Goal: Information Seeking & Learning: Understand process/instructions

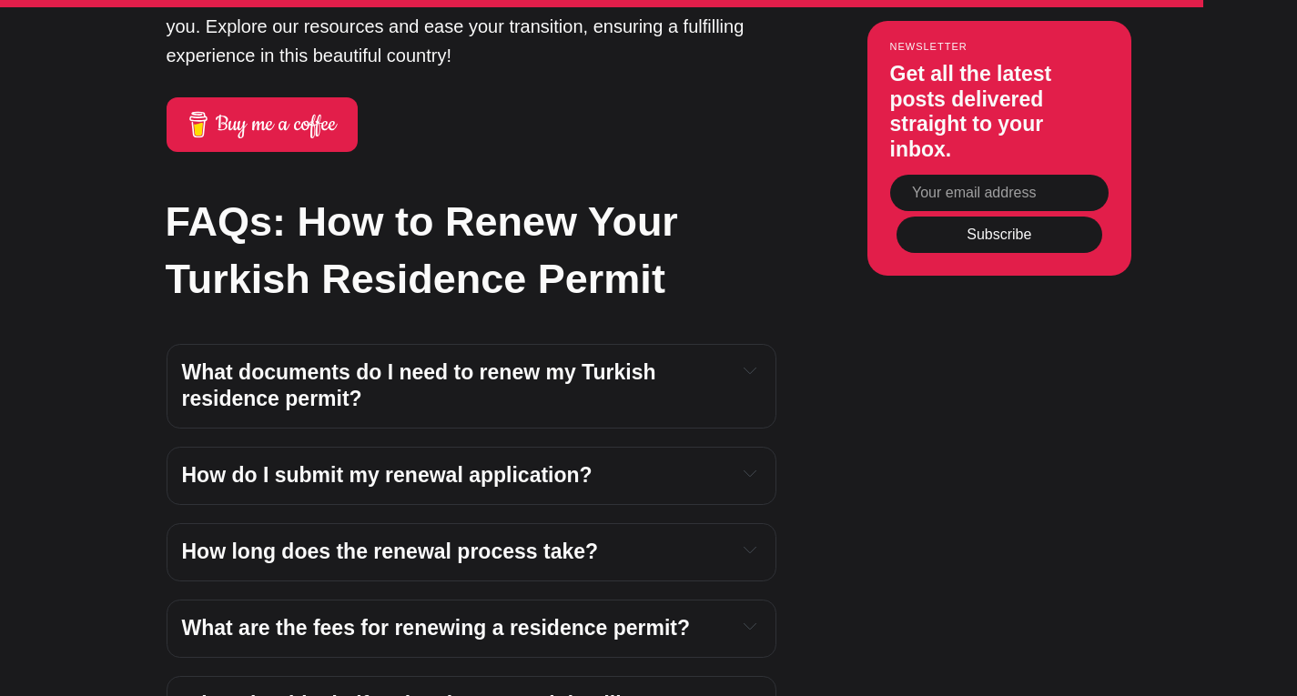
scroll to position [6564, 0]
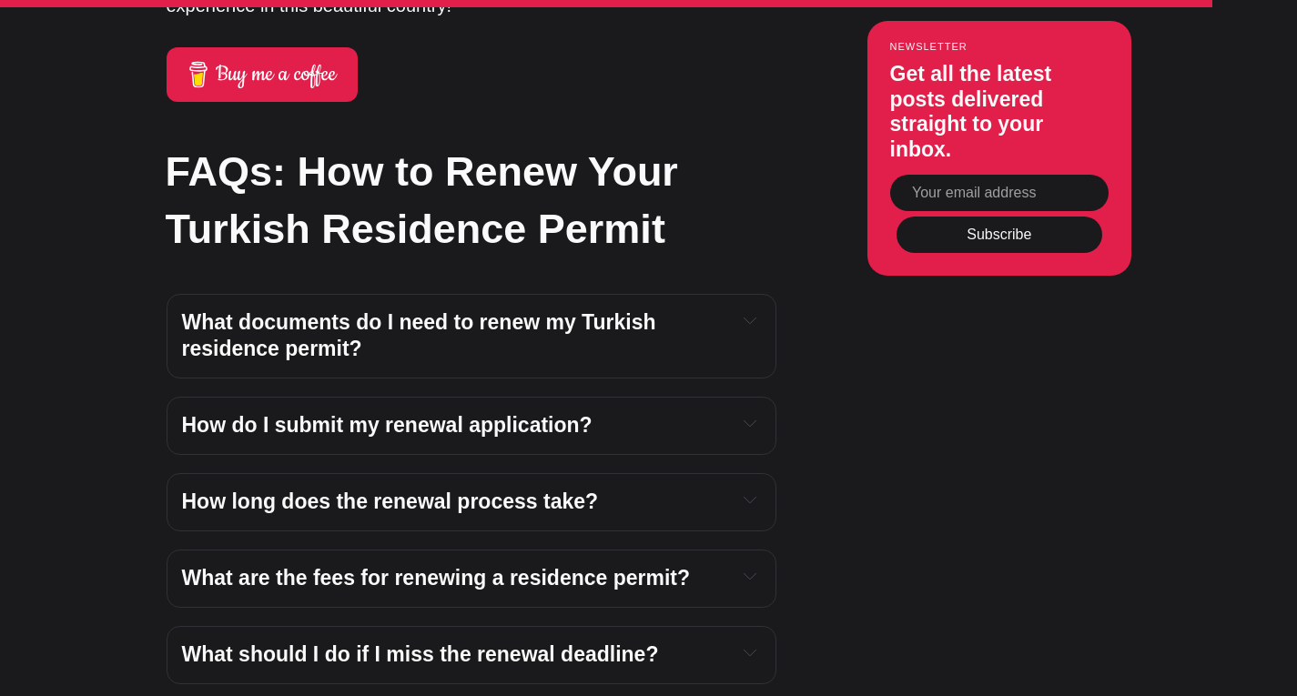
click at [521, 310] on span "What documents do I need to renew my Turkish residence permit?" at bounding box center [422, 335] width 480 height 51
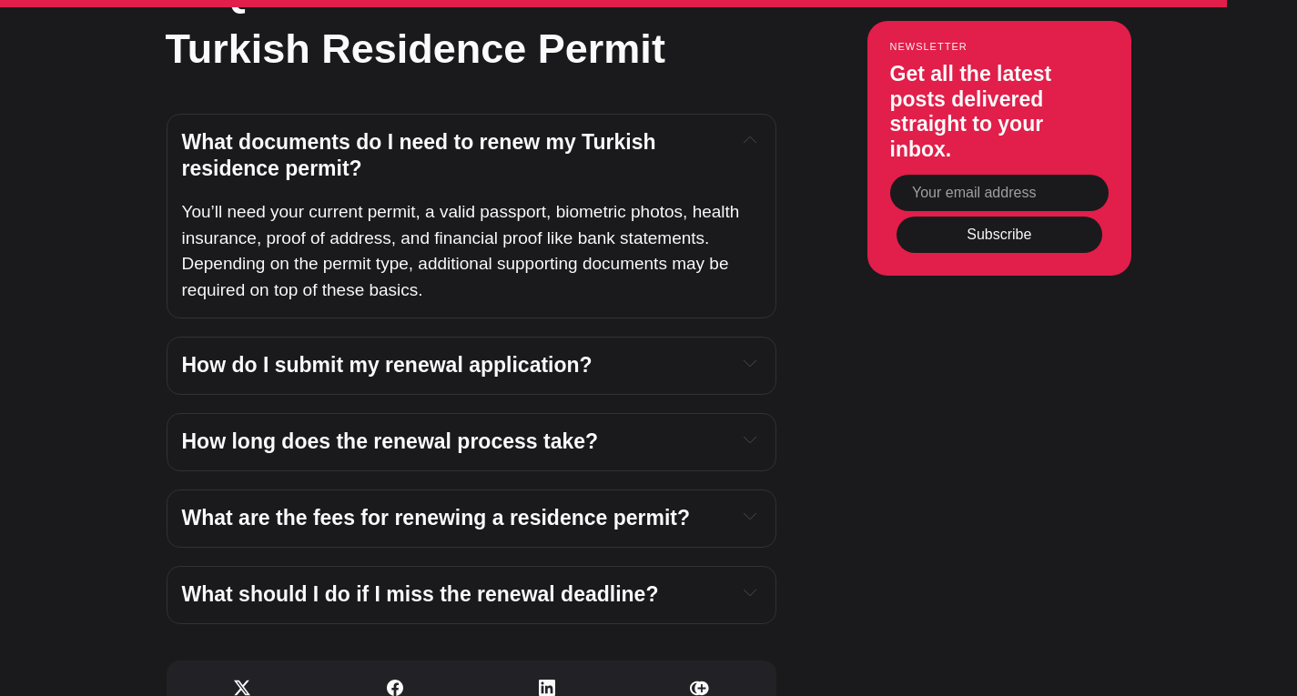
scroll to position [6798, 0]
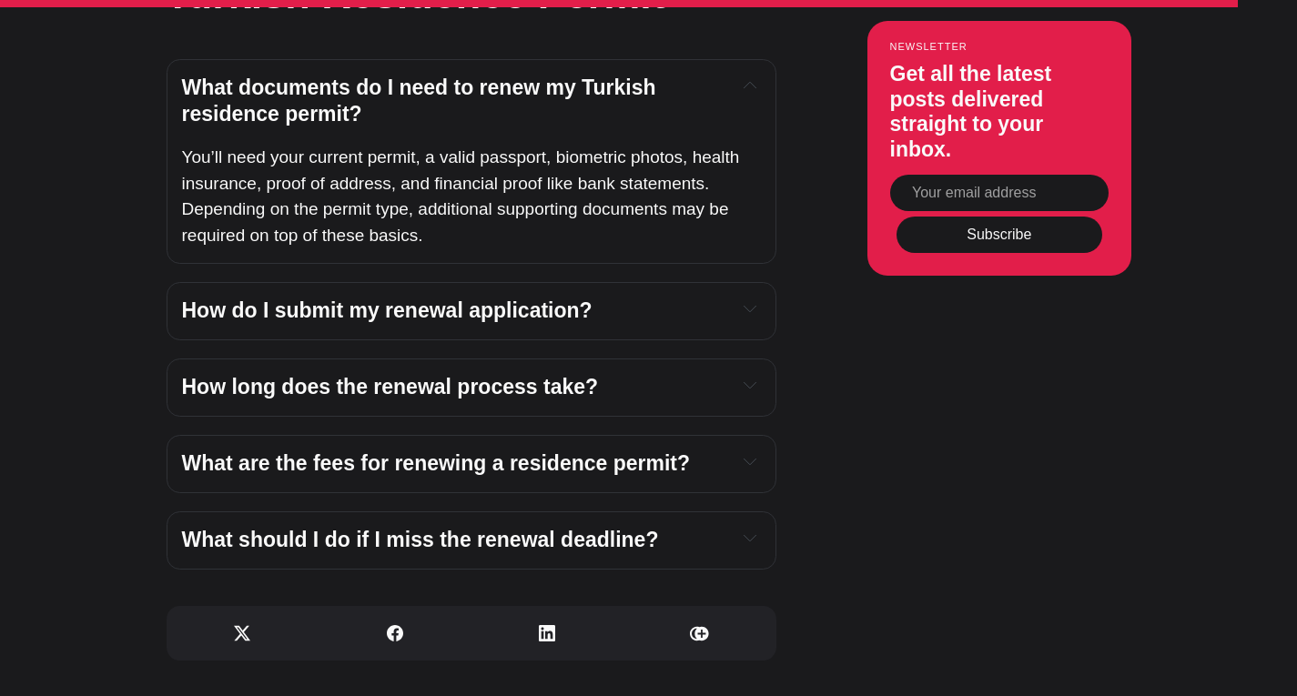
click at [510, 298] on span "How do I submit my renewal application?" at bounding box center [387, 310] width 410 height 24
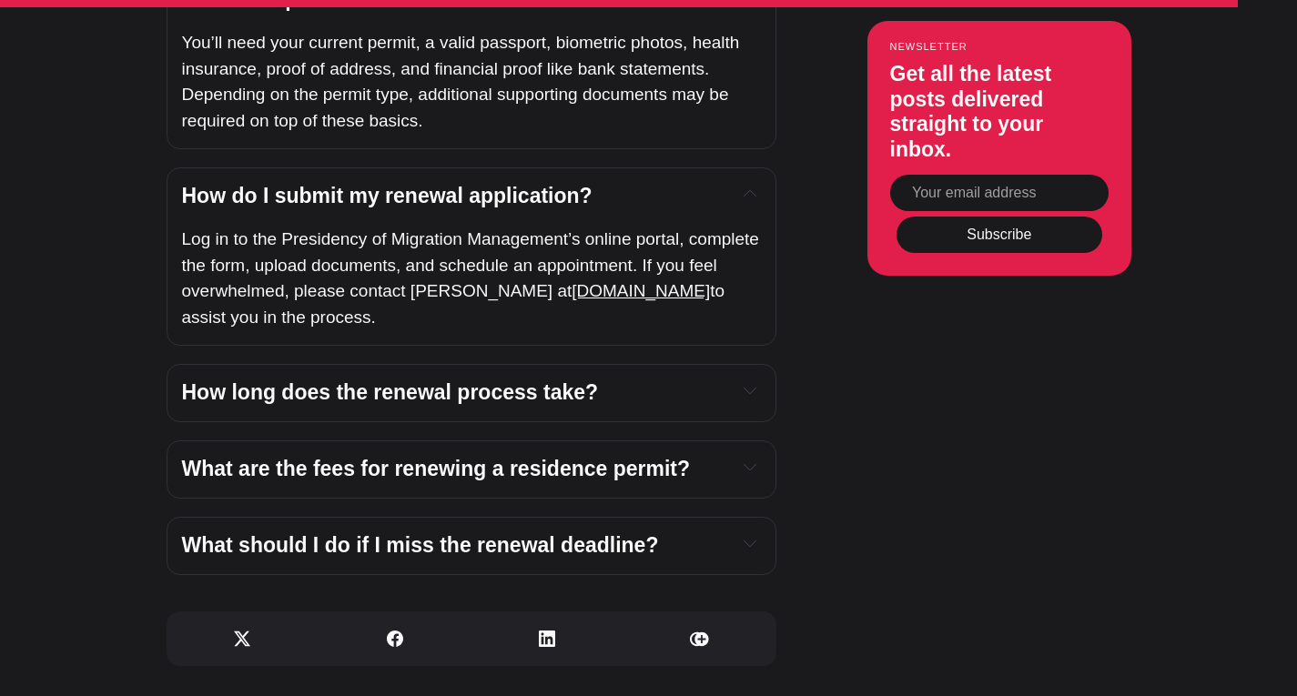
scroll to position [6912, 0]
click at [487, 381] on span "How long does the renewal process take?" at bounding box center [390, 393] width 417 height 24
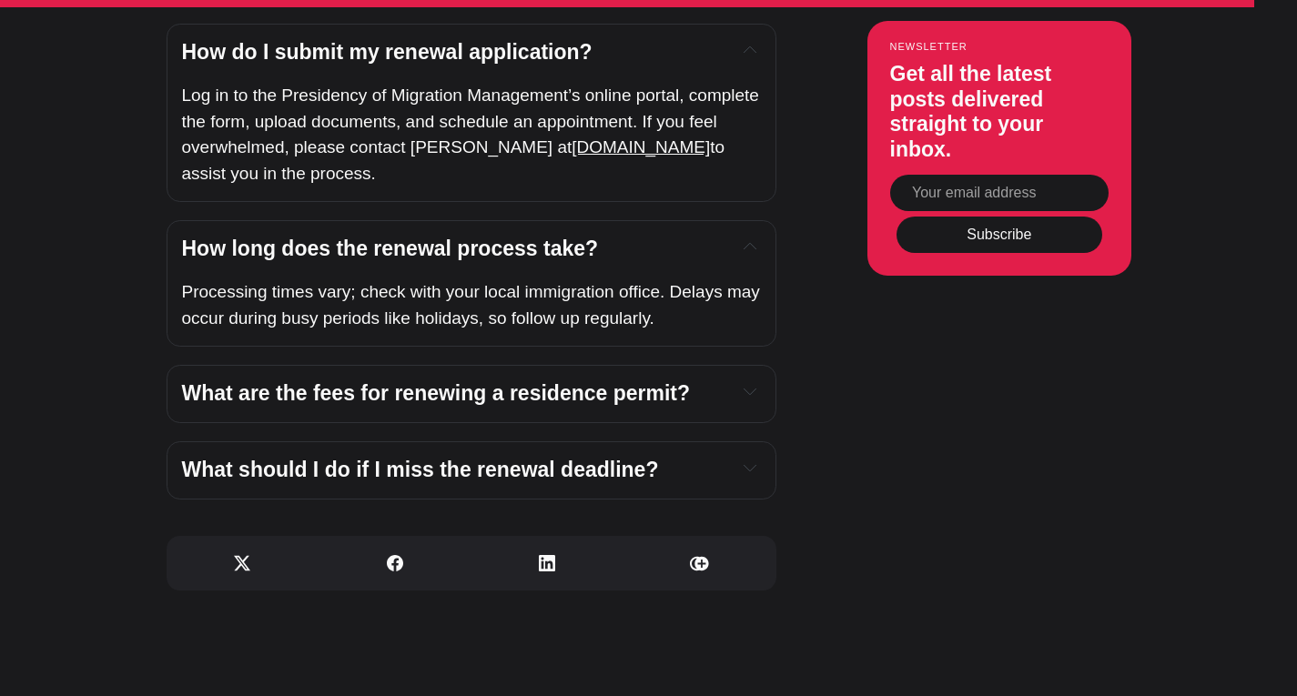
scroll to position [7056, 0]
click at [487, 382] on span "What are the fees for renewing a residence permit?" at bounding box center [436, 394] width 509 height 24
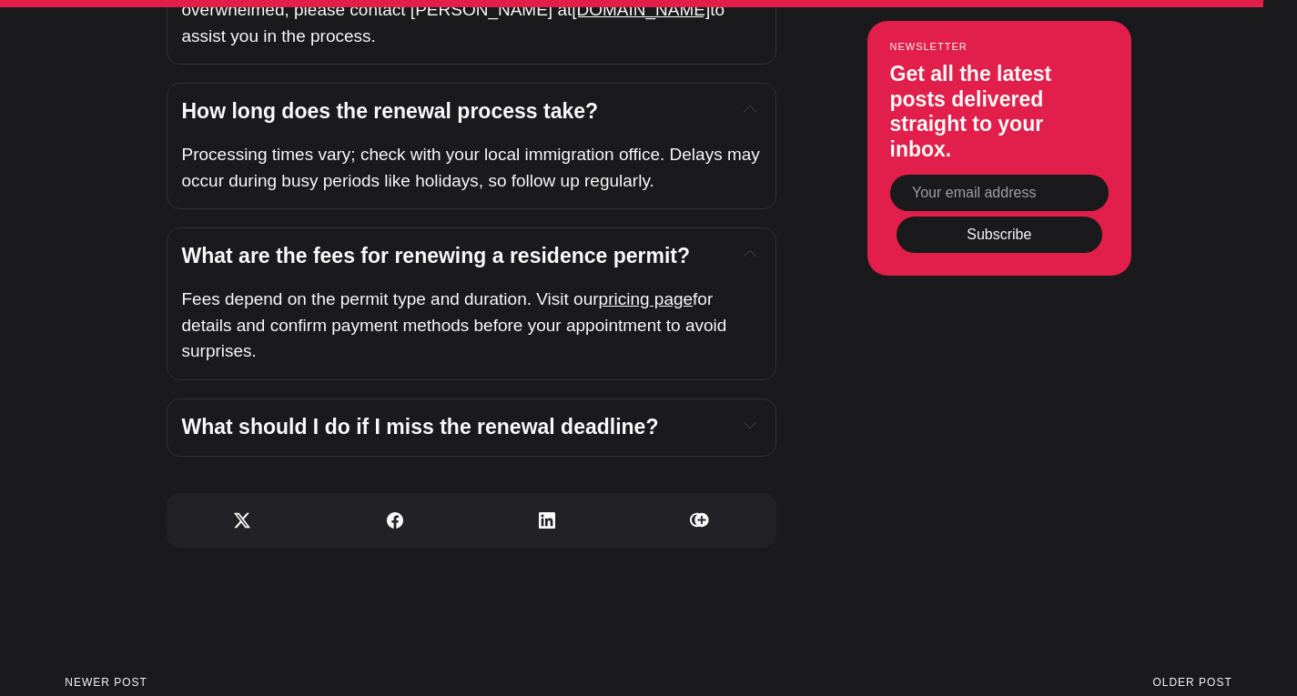
scroll to position [7195, 0]
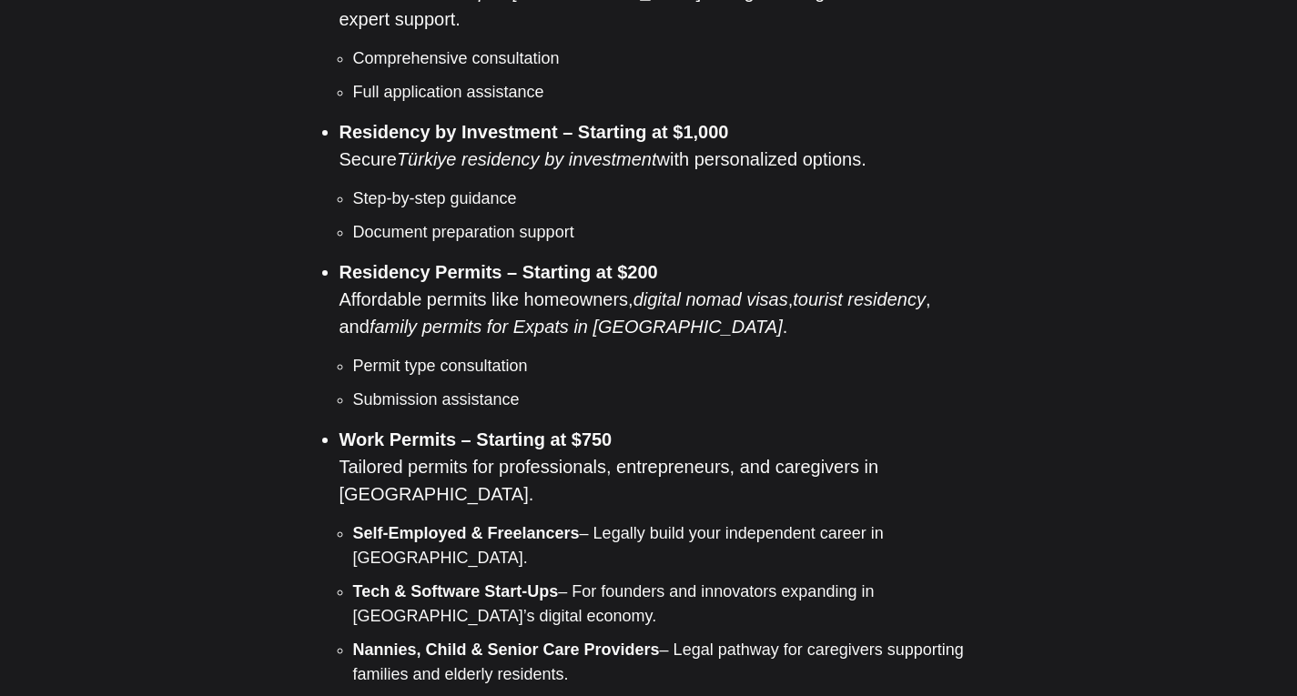
scroll to position [1653, 0]
click at [536, 219] on li "Document preparation support" at bounding box center [669, 231] width 632 height 25
click at [470, 121] on strong "Residency by Investment – Starting at $1,000" at bounding box center [533, 131] width 389 height 20
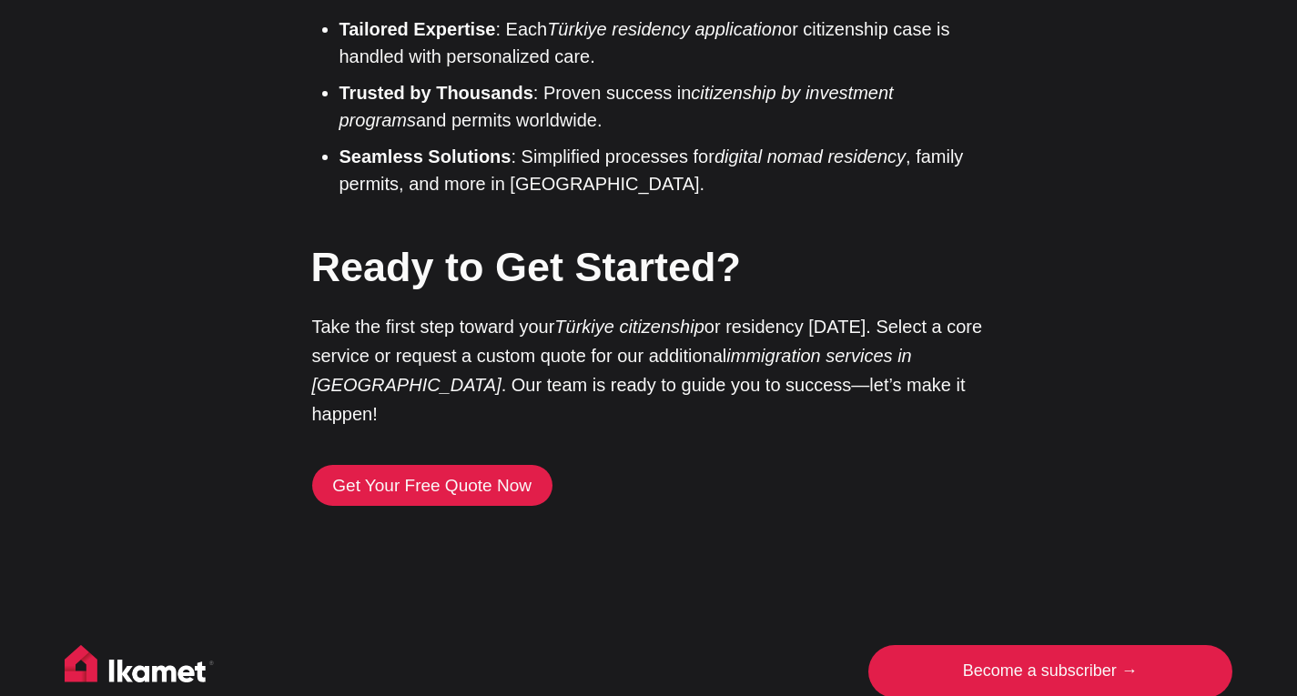
scroll to position [4358, 0]
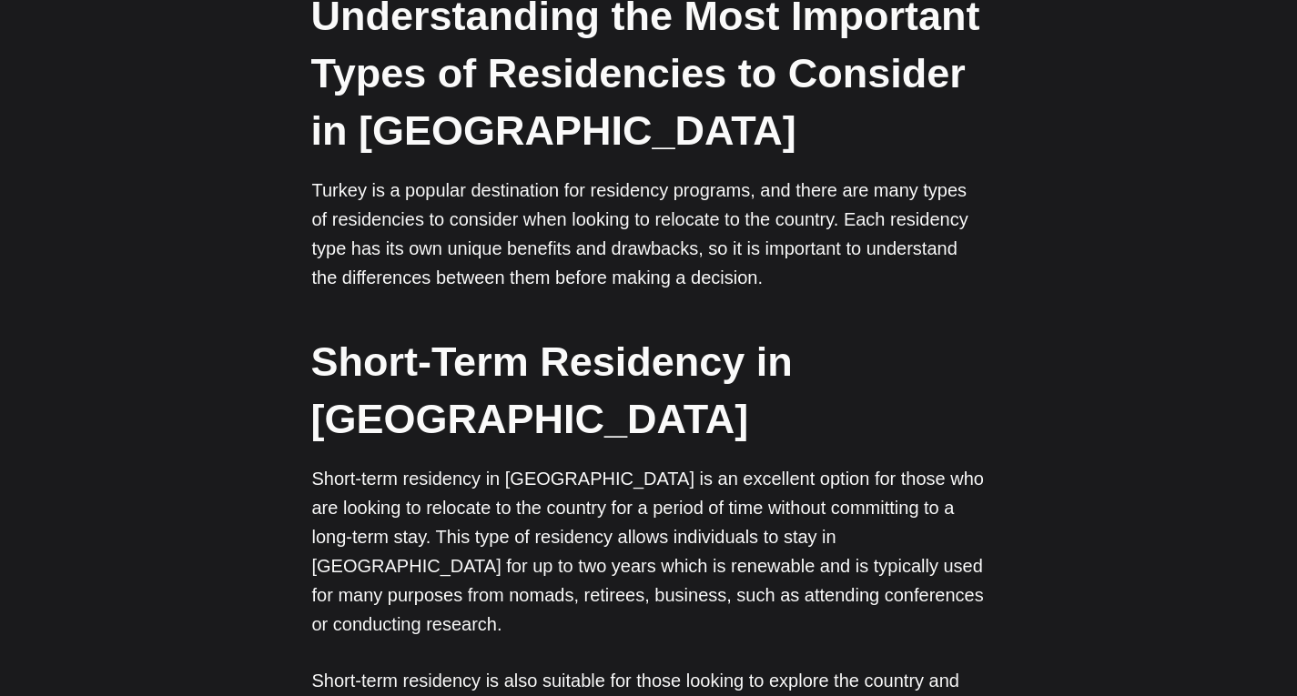
scroll to position [669, 0]
